Goal: Task Accomplishment & Management: Manage account settings

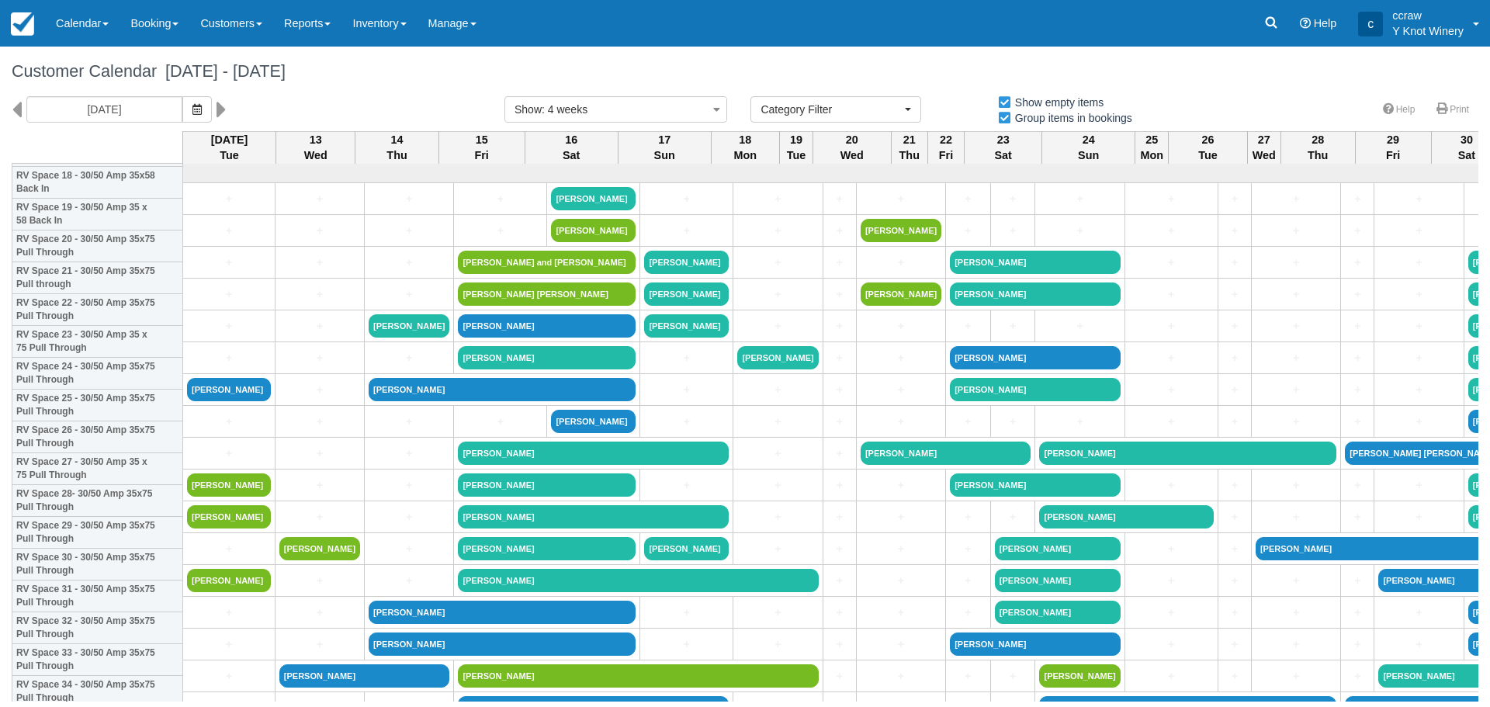
select select
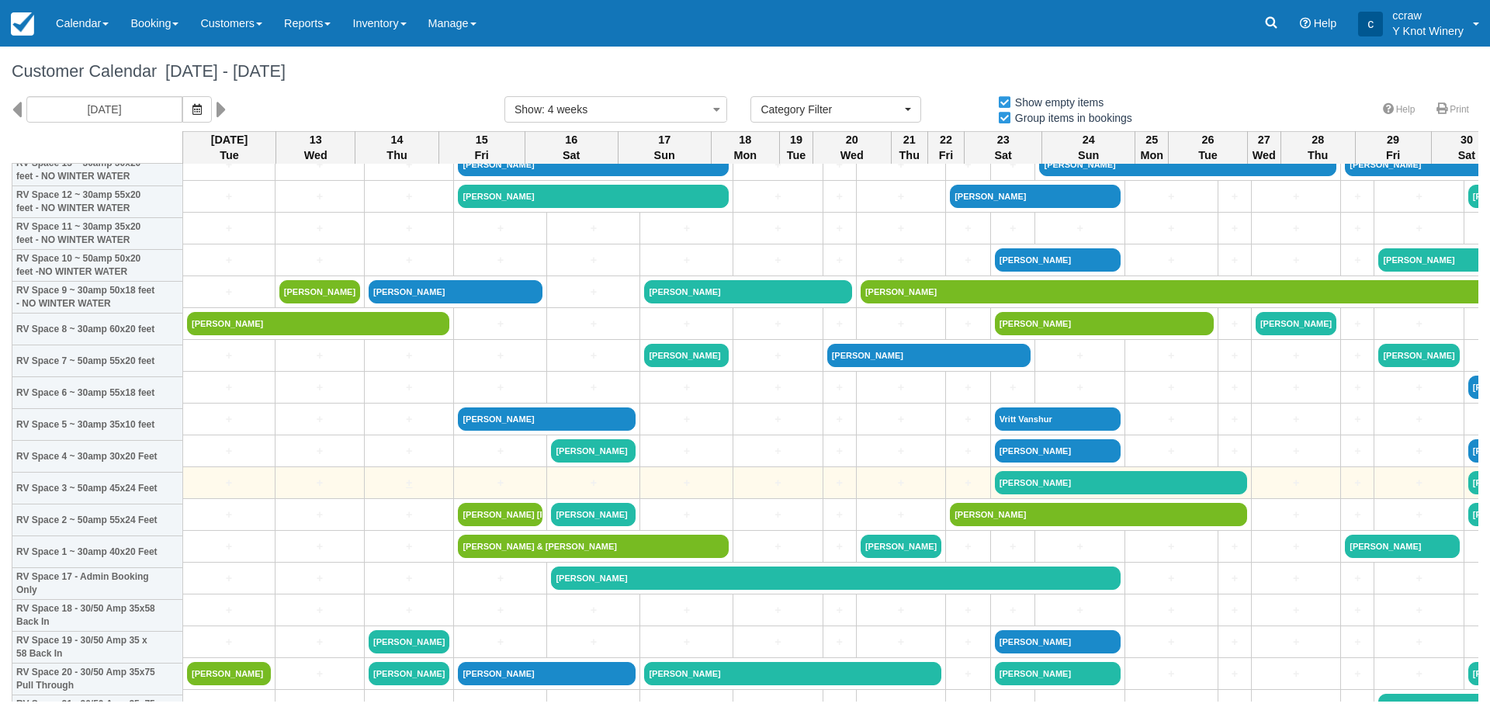
scroll to position [155, 0]
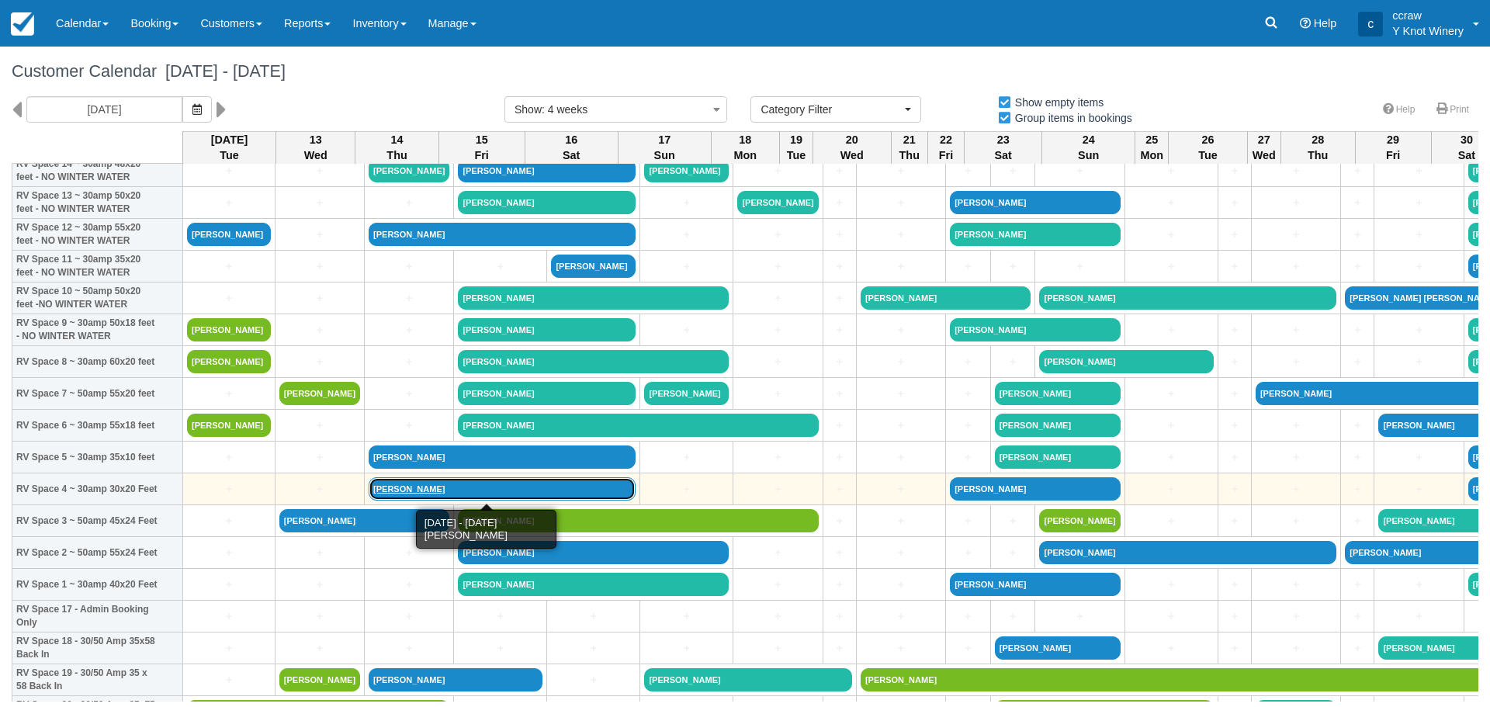
click at [407, 490] on link "Jack Flynn" at bounding box center [502, 488] width 267 height 23
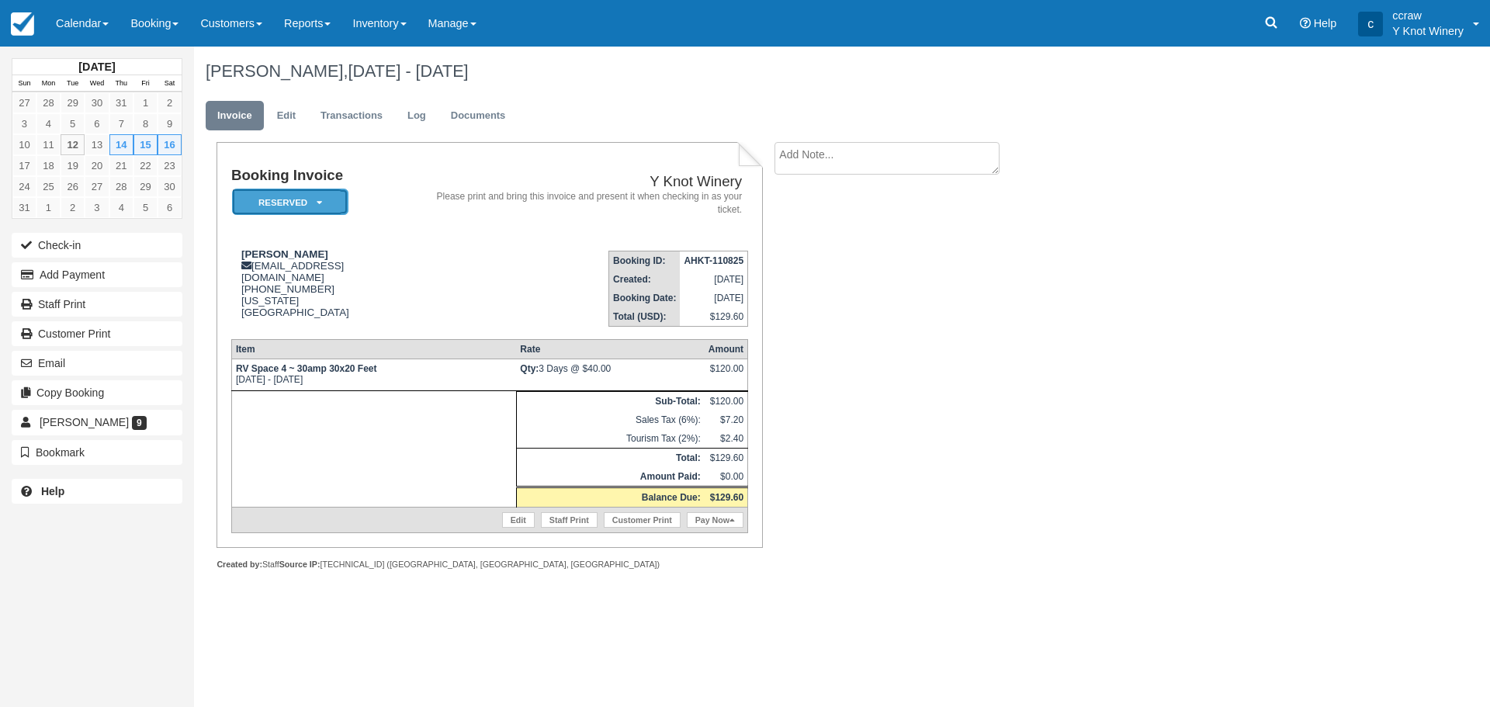
click at [327, 200] on em "Reserved" at bounding box center [290, 202] width 116 height 27
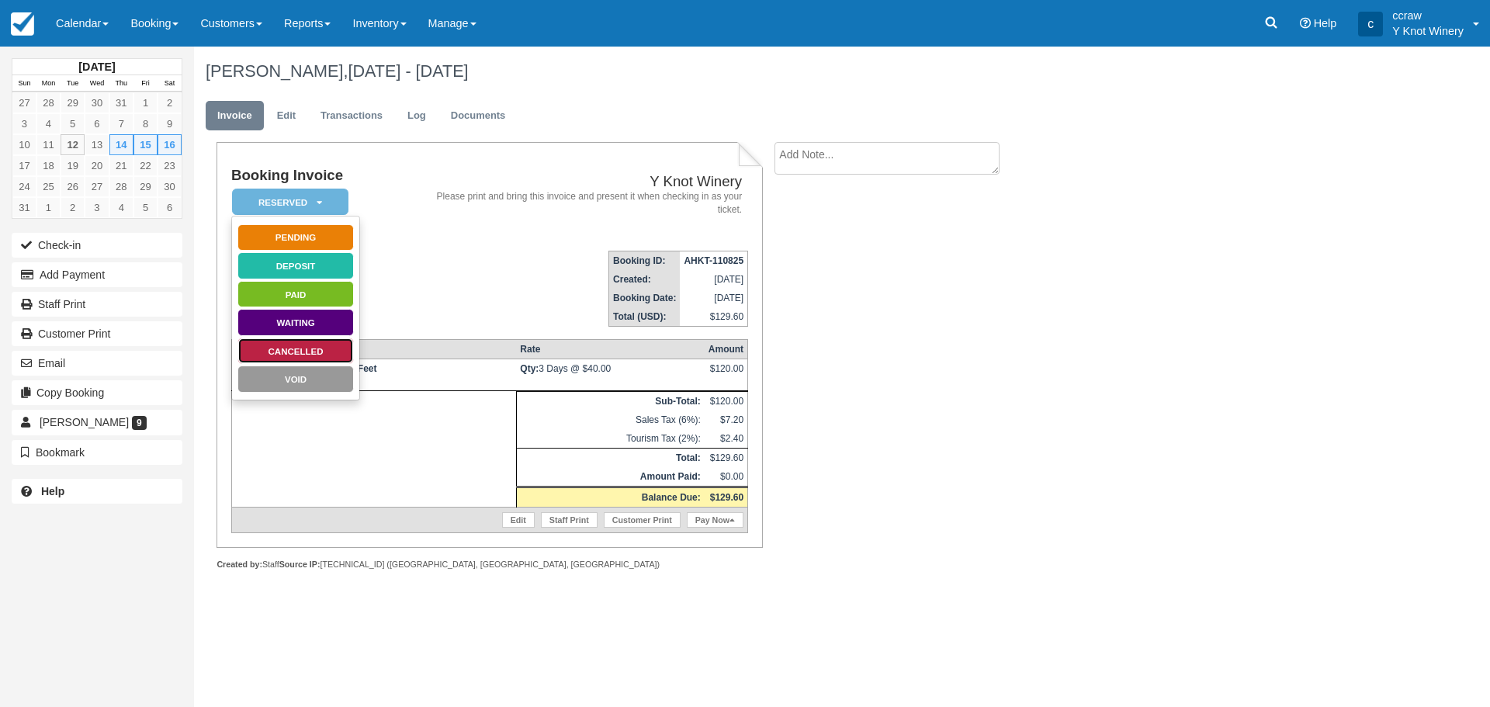
click at [311, 355] on link "Cancelled" at bounding box center [295, 351] width 116 height 27
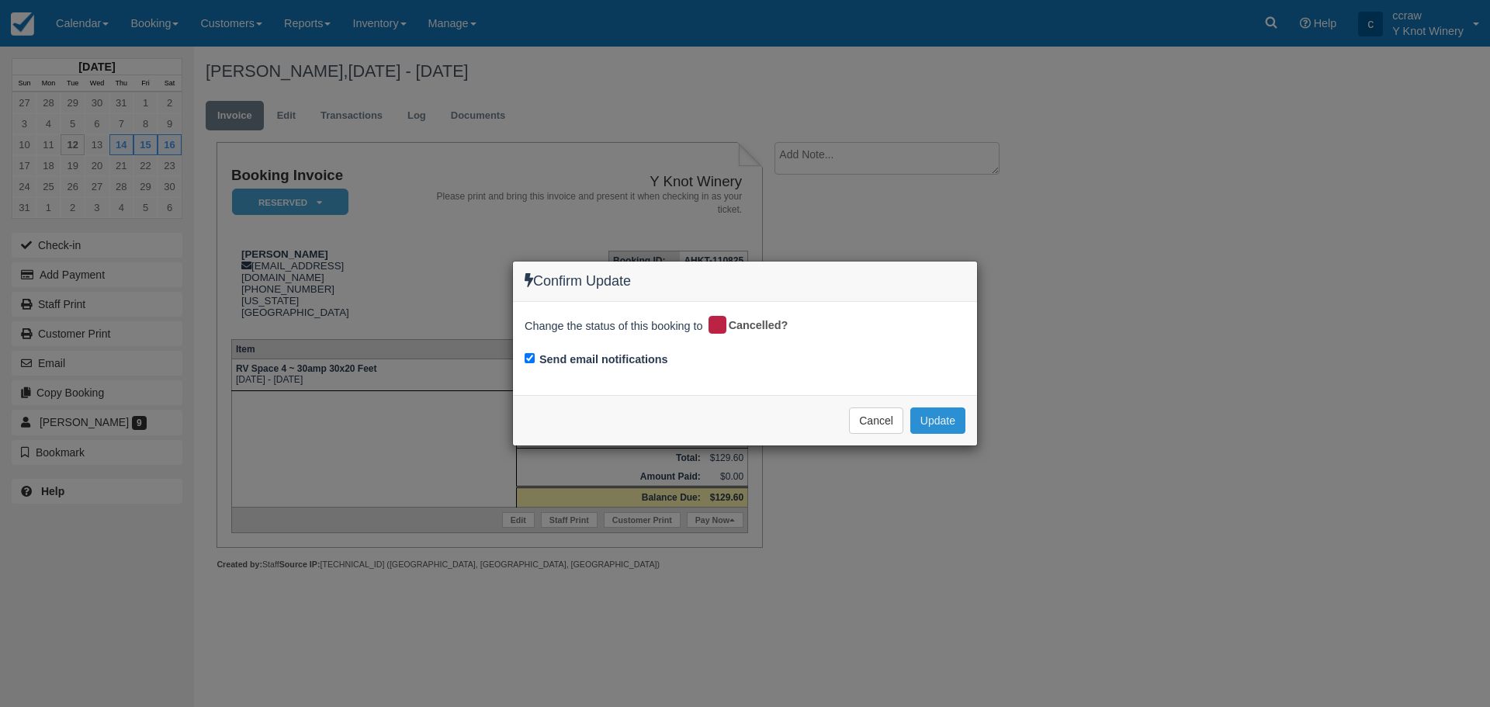
click at [924, 417] on button "Update" at bounding box center [937, 420] width 55 height 26
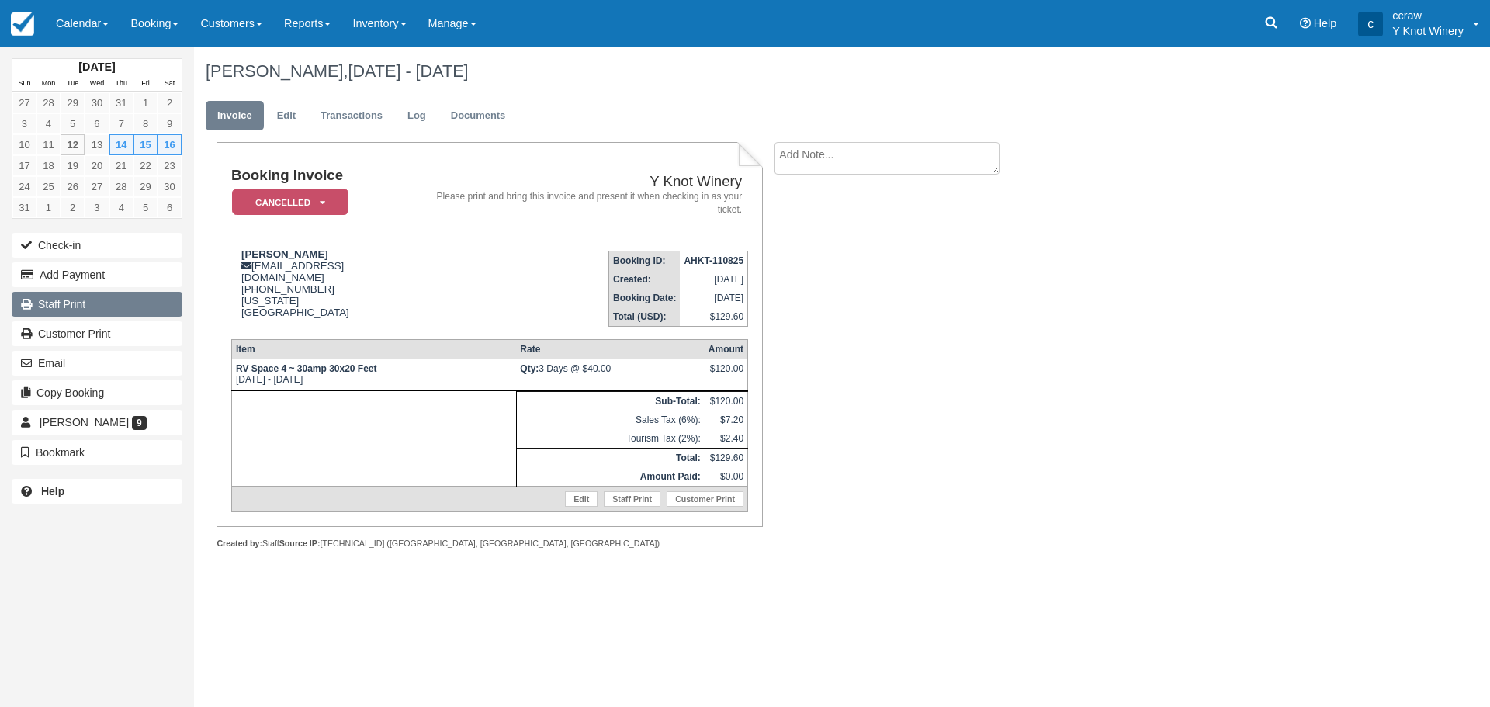
click at [85, 307] on link "Staff Print" at bounding box center [97, 304] width 171 height 25
click at [89, 30] on link "Calendar" at bounding box center [82, 23] width 74 height 47
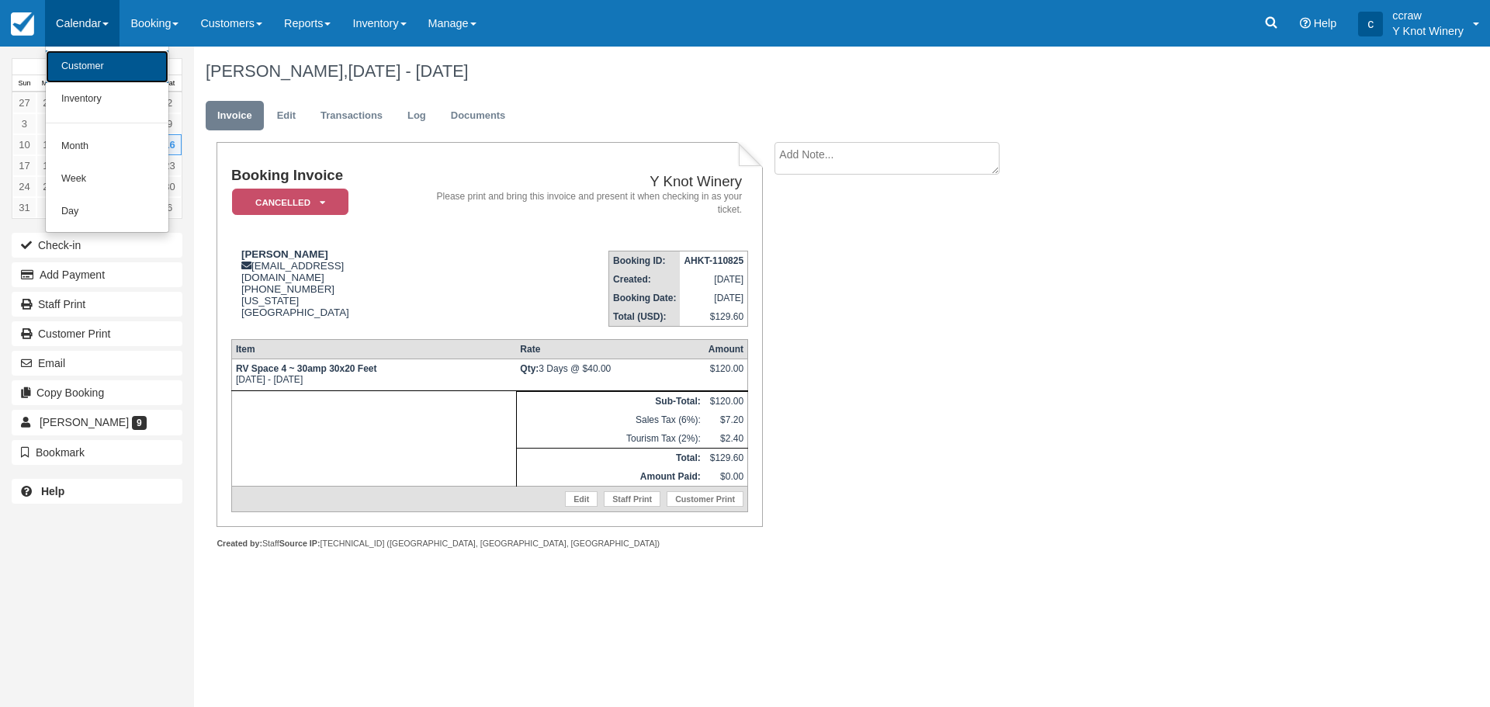
click at [127, 74] on link "Customer" at bounding box center [107, 66] width 123 height 33
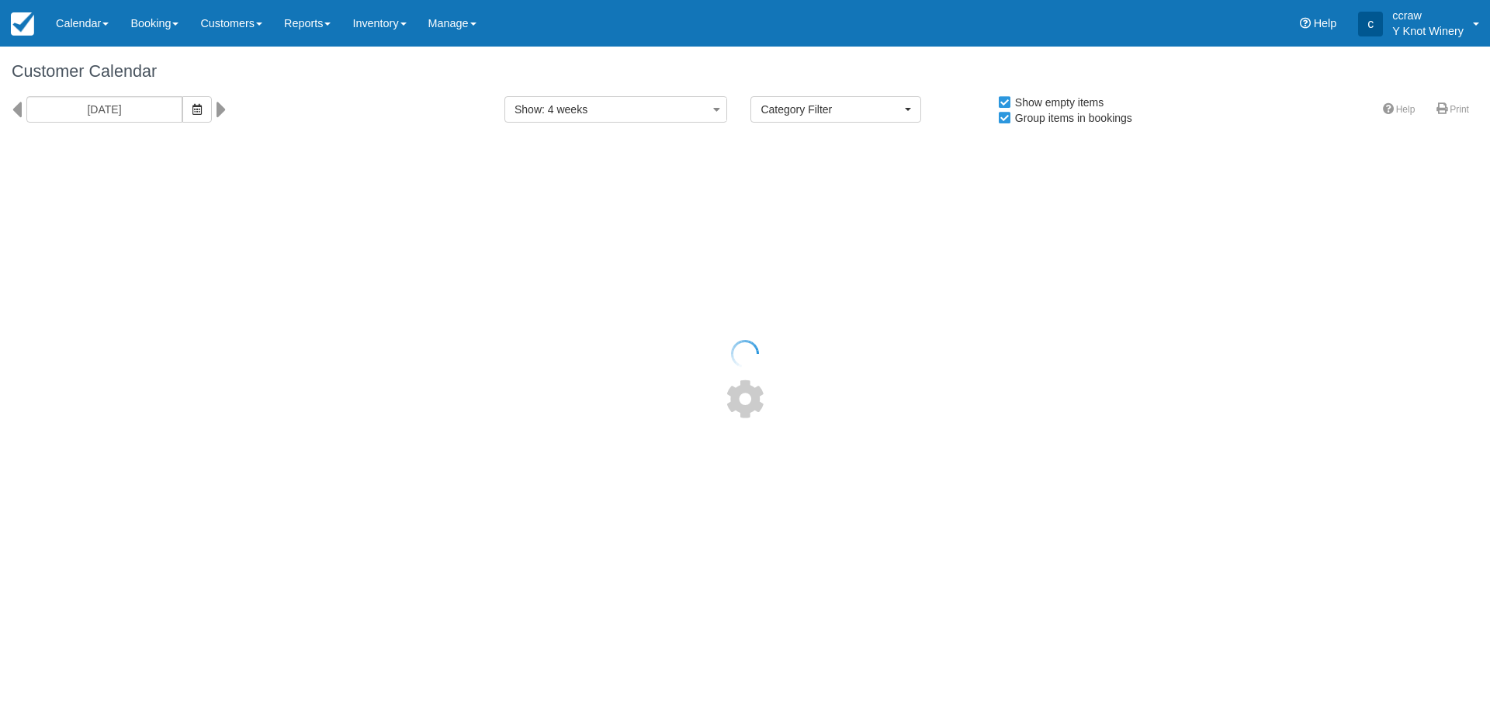
select select
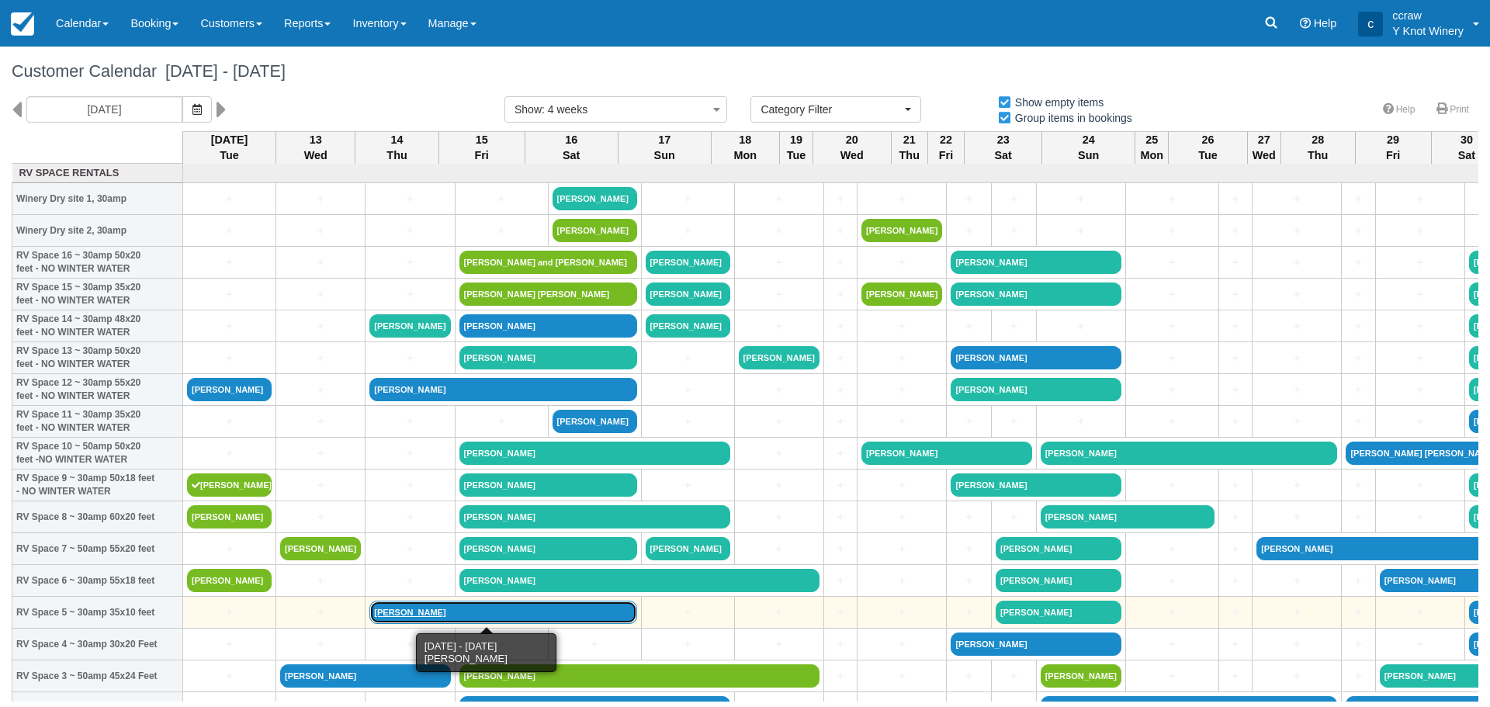
click at [375, 604] on link "[PERSON_NAME]" at bounding box center [502, 612] width 267 height 23
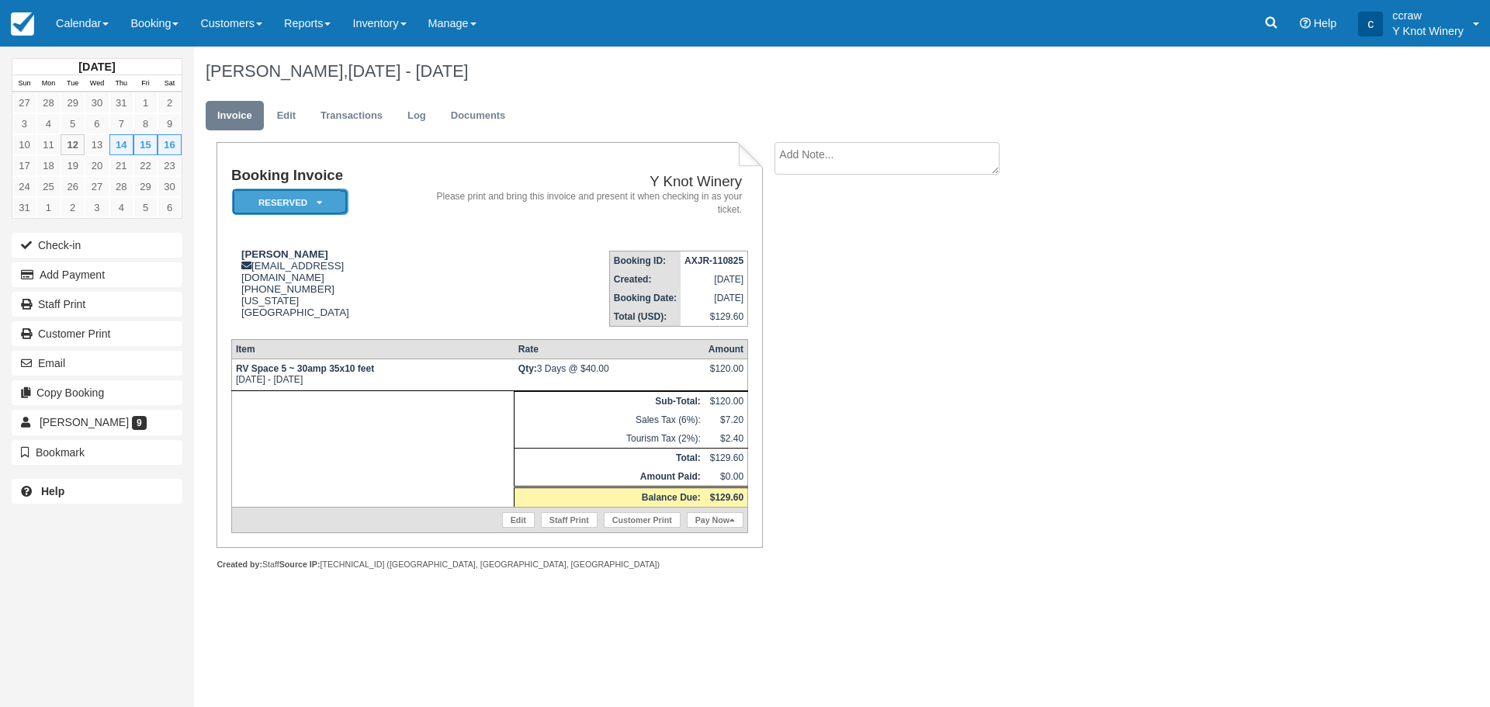
click at [290, 199] on em "Reserved" at bounding box center [290, 202] width 116 height 27
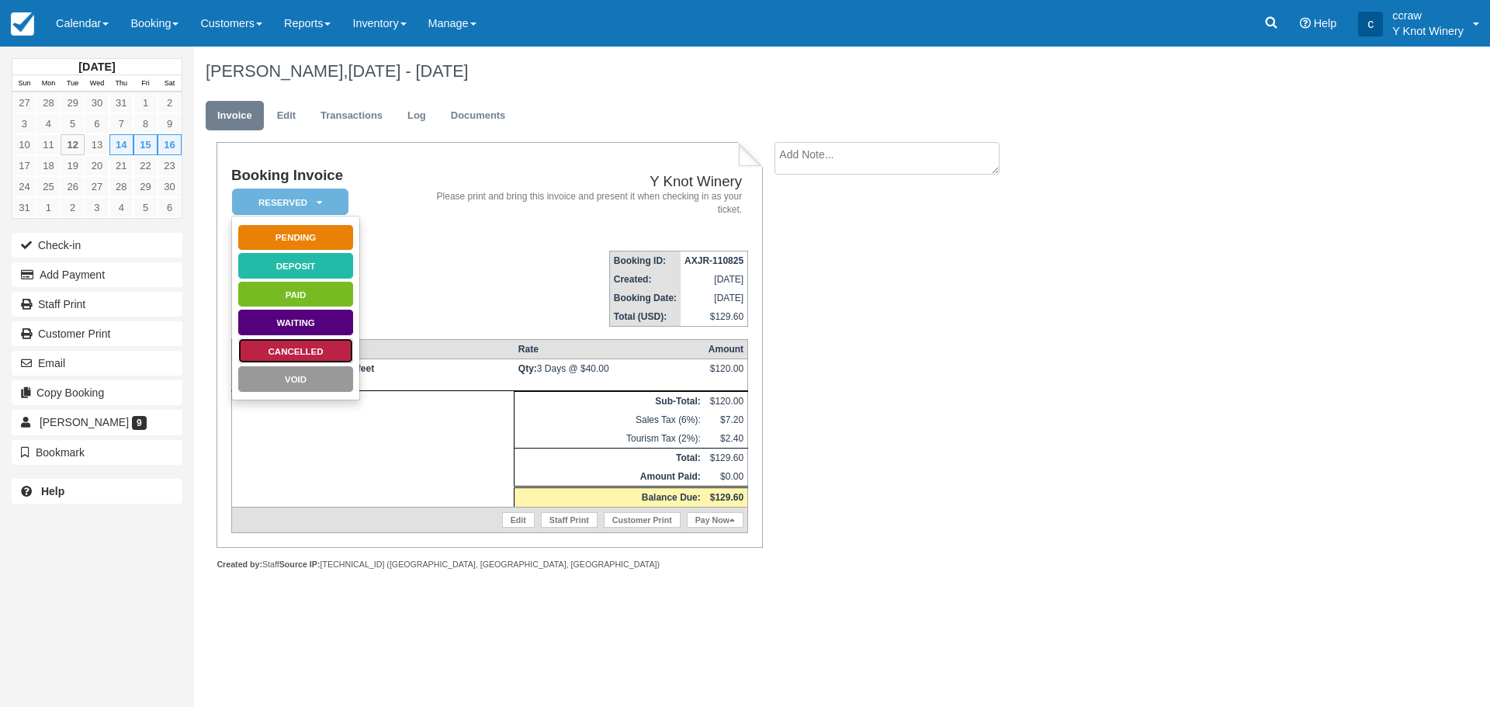
click at [280, 350] on link "Cancelled" at bounding box center [295, 351] width 116 height 27
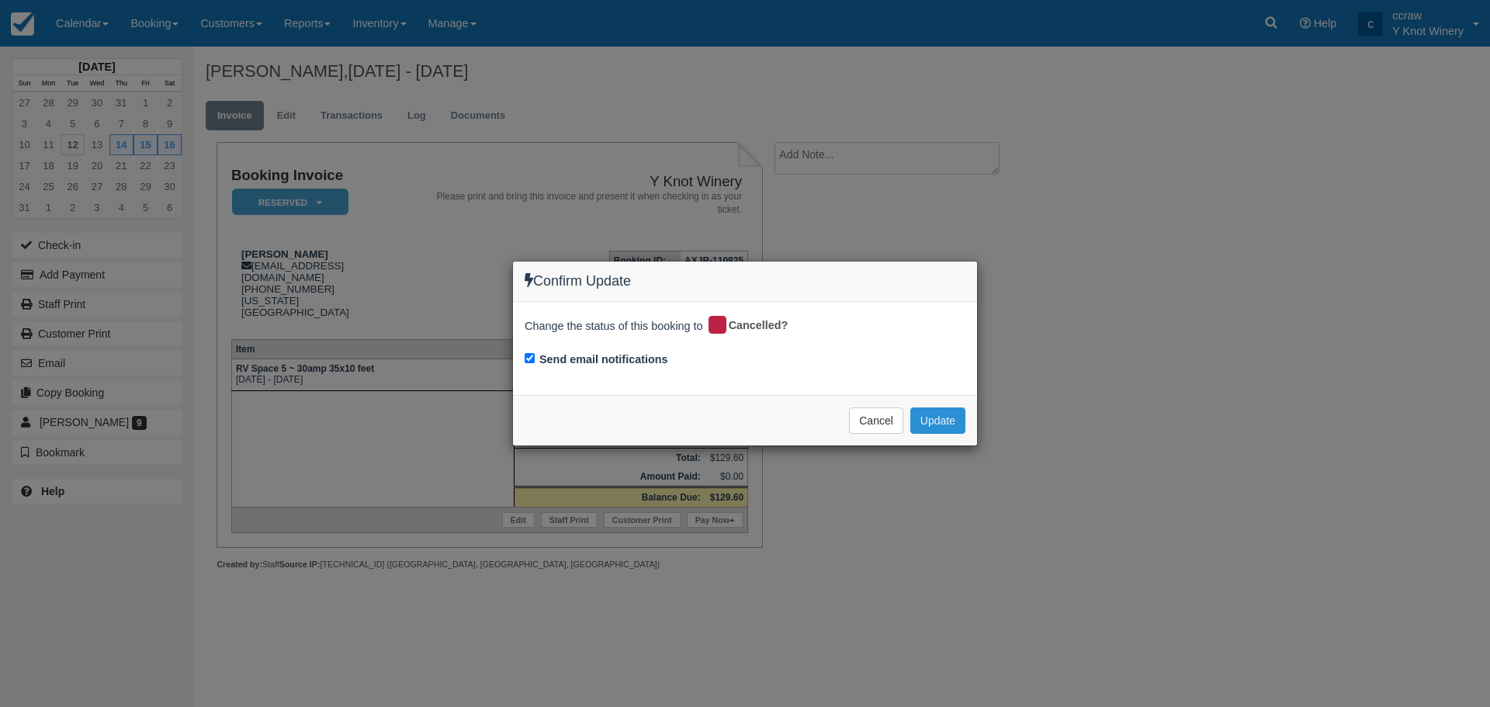
click at [923, 426] on button "Update" at bounding box center [937, 420] width 55 height 26
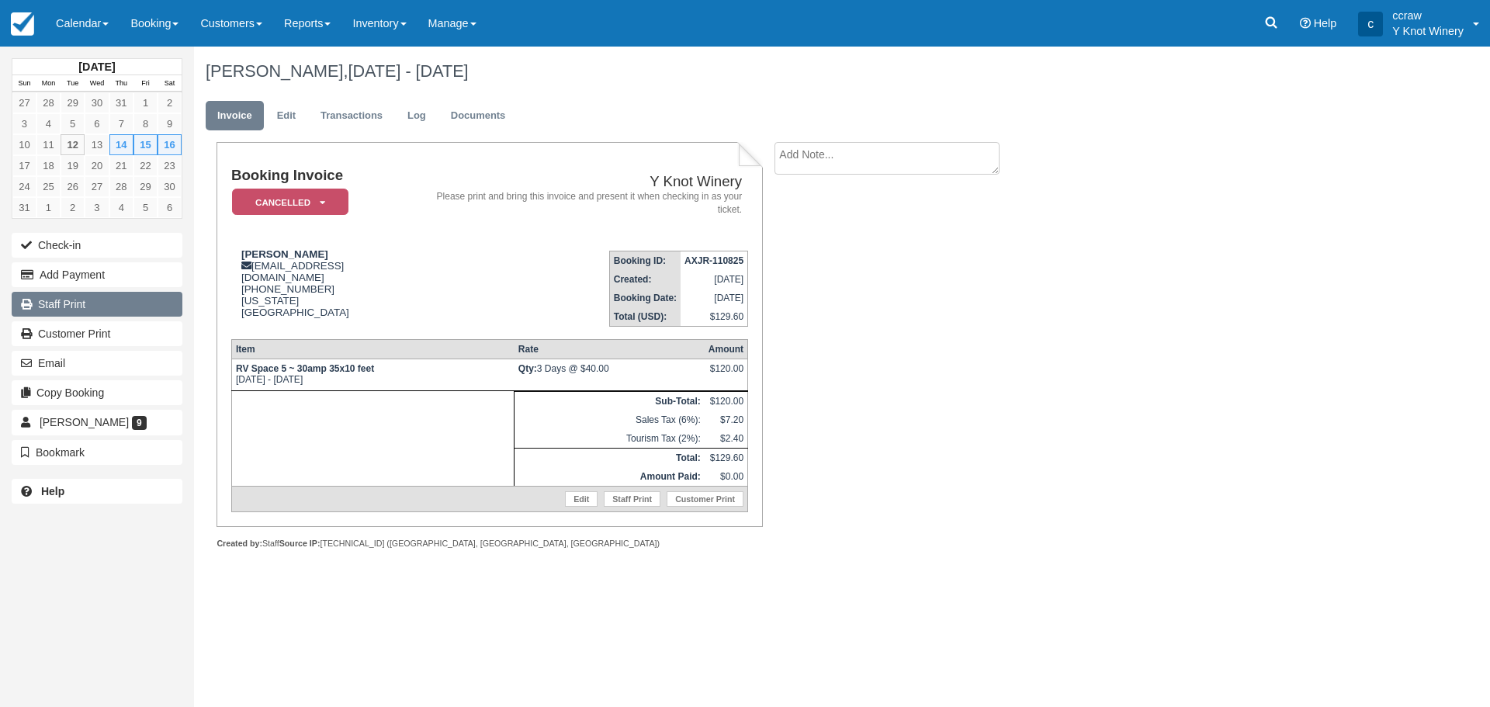
click at [96, 299] on link "Staff Print" at bounding box center [97, 304] width 171 height 25
click at [57, 27] on link "Calendar" at bounding box center [82, 23] width 74 height 47
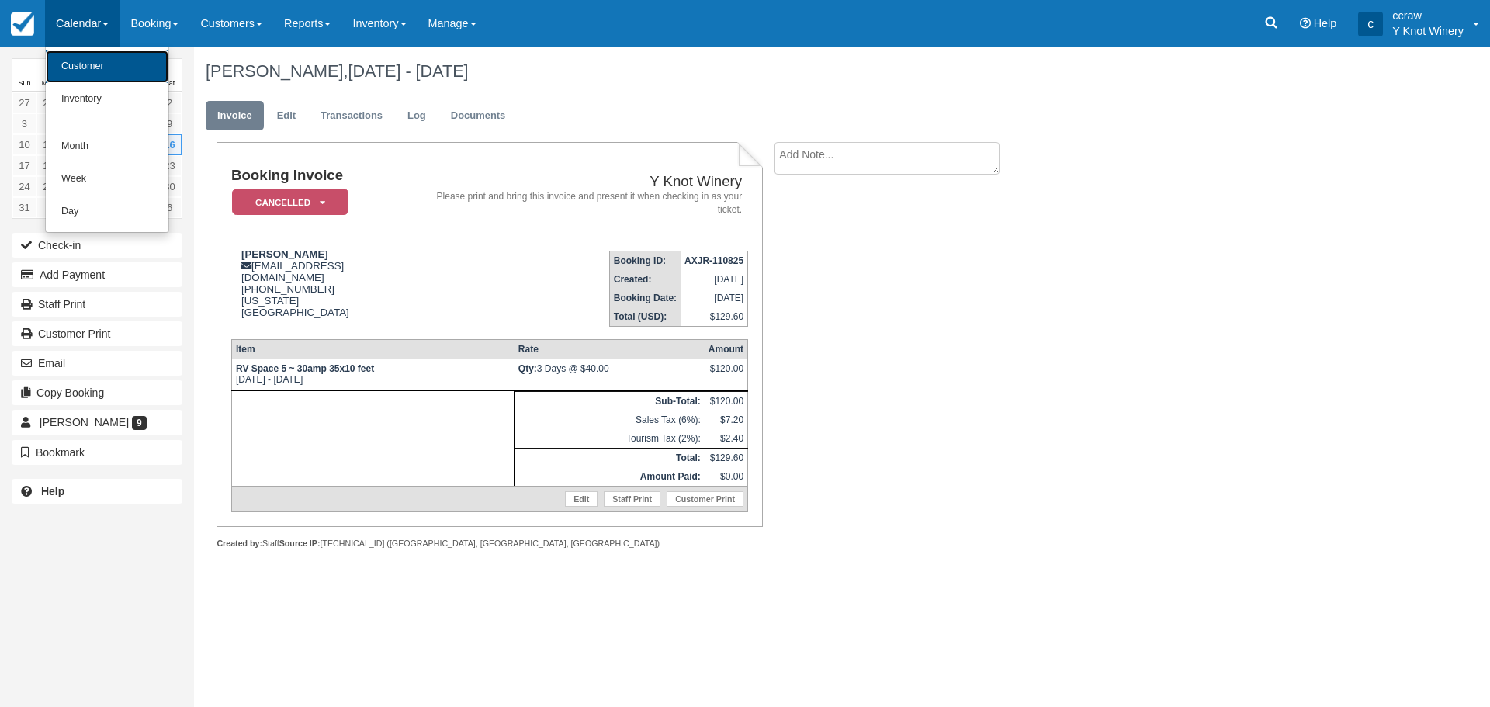
click at [76, 68] on link "Customer" at bounding box center [107, 66] width 123 height 33
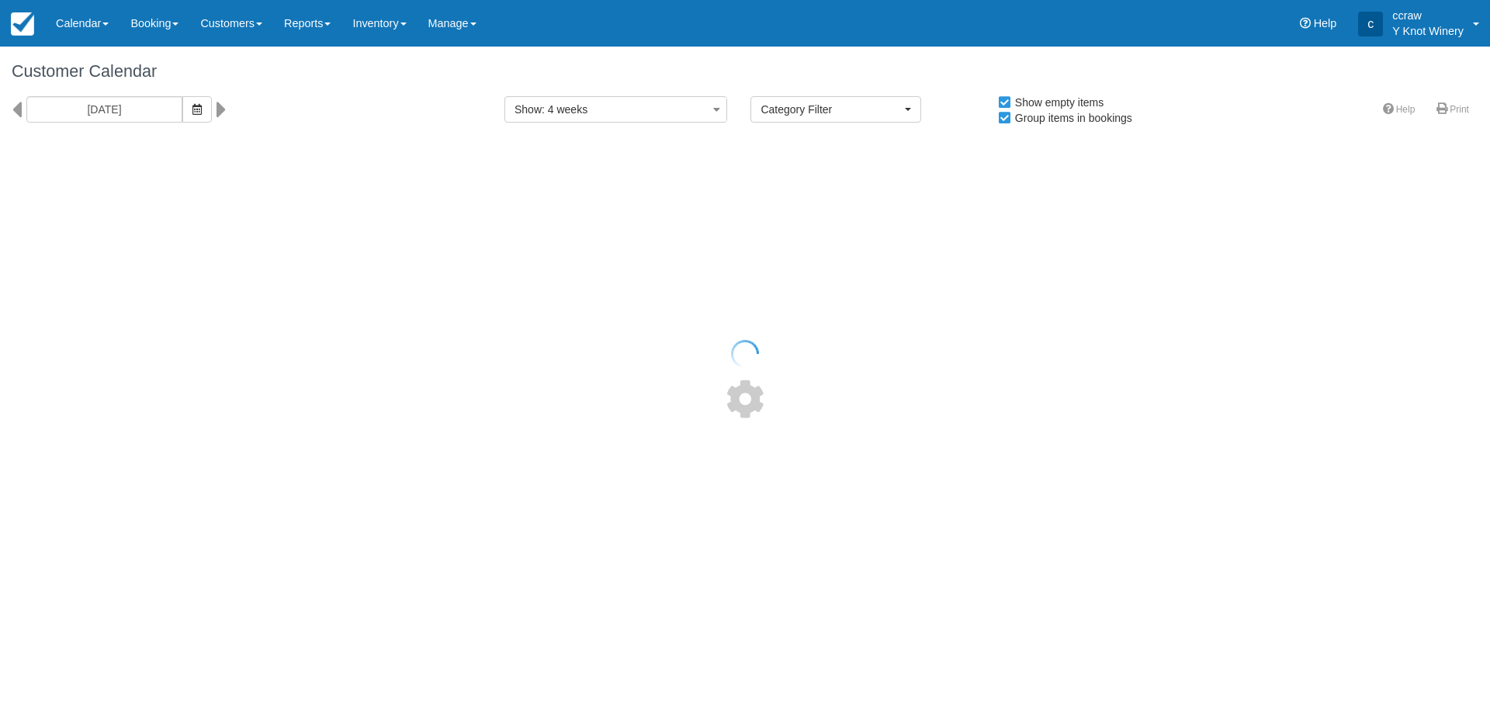
select select
